Goal: Find contact information

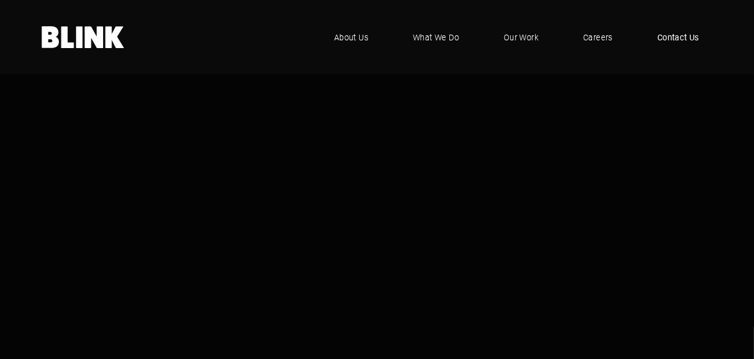
click at [679, 33] on span "Contact Us" at bounding box center [679, 37] width 42 height 13
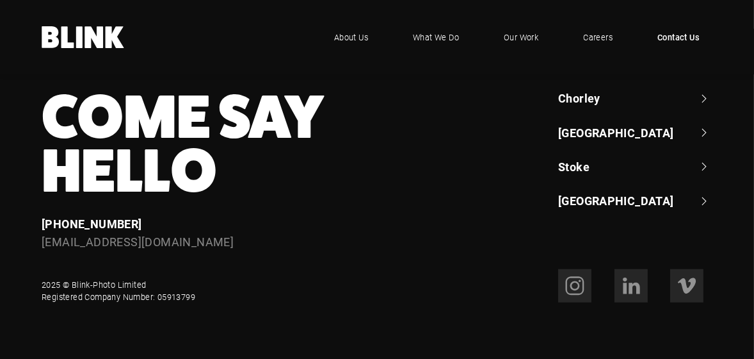
scroll to position [1177, 0]
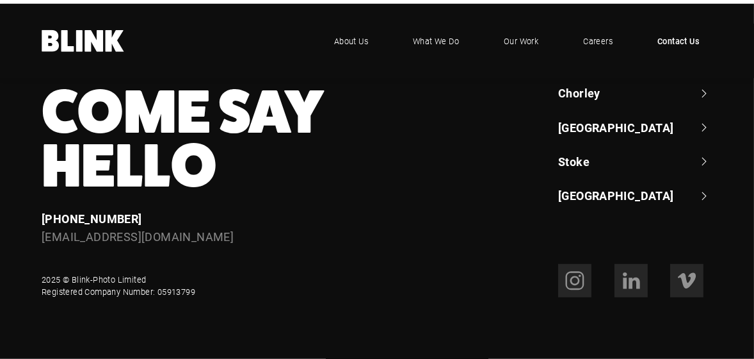
click at [593, 85] on link "Chorley" at bounding box center [635, 93] width 154 height 16
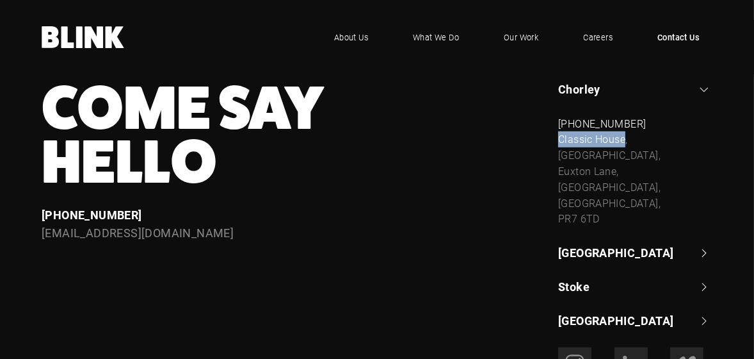
drag, startPoint x: 626, startPoint y: 145, endPoint x: 511, endPoint y: 145, distance: 114.6
click at [511, 145] on div "Come Say Hello Enquiries [PHONE_NUMBER] [EMAIL_ADDRESS][DOMAIN_NAME] Chorley +4…" at bounding box center [368, 204] width 689 height 247
copy div "Classic House"
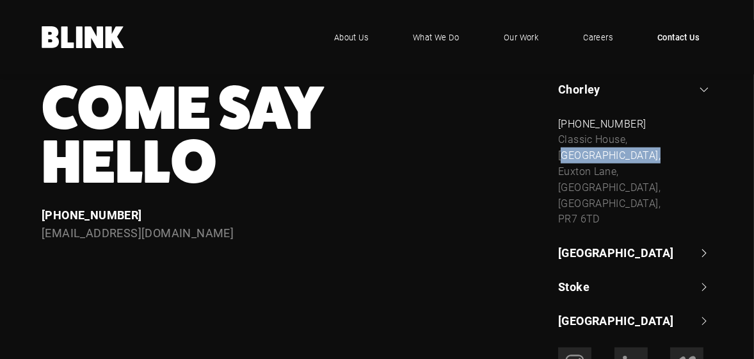
drag, startPoint x: 646, startPoint y: 158, endPoint x: 547, endPoint y: 158, distance: 99.2
click at [547, 158] on div "[GEOGRAPHIC_DATA] +44 (0) 1257 264 [STREET_ADDRESS] [PHONE_NUMBER] [STREET_ADDR…" at bounding box center [626, 204] width 172 height 247
copy div "Xton Business Par"
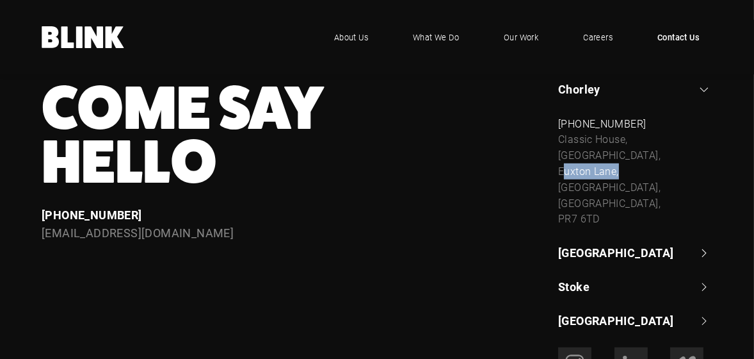
drag, startPoint x: 615, startPoint y: 174, endPoint x: 553, endPoint y: 177, distance: 62.2
click at [553, 177] on div "[GEOGRAPHIC_DATA] +44 (0) 1257 264 [STREET_ADDRESS] [PHONE_NUMBER] [STREET_ADDR…" at bounding box center [626, 204] width 172 height 247
copy div "Euxton Lane"
drag, startPoint x: 610, startPoint y: 189, endPoint x: 551, endPoint y: 194, distance: 59.1
click at [551, 194] on div "[GEOGRAPHIC_DATA] +44 (0) 1257 264 [STREET_ADDRESS] [PHONE_NUMBER] [STREET_ADDR…" at bounding box center [626, 204] width 172 height 247
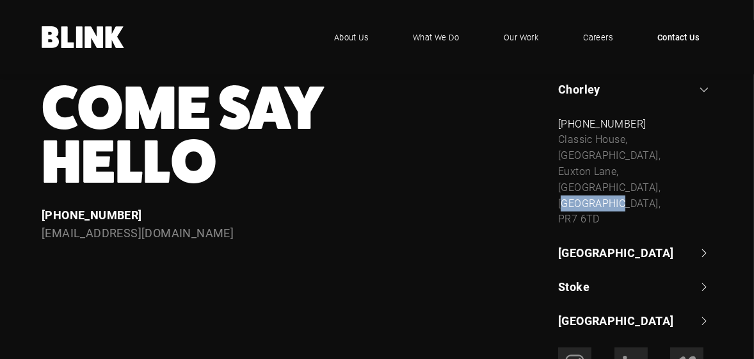
copy div "[GEOGRAPHIC_DATA]"
drag, startPoint x: 597, startPoint y: 206, endPoint x: 542, endPoint y: 210, distance: 55.2
click at [542, 210] on div "[GEOGRAPHIC_DATA] +44 (0) 1257 264 [STREET_ADDRESS] [PHONE_NUMBER] [STREET_ADDR…" at bounding box center [626, 204] width 172 height 247
copy div "PR7 6TD"
